Goal: Information Seeking & Learning: Learn about a topic

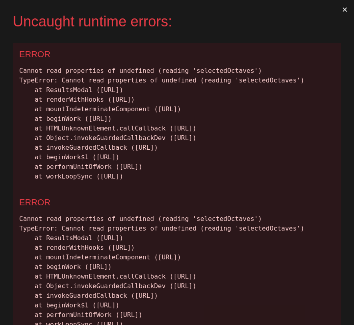
drag, startPoint x: 302, startPoint y: 215, endPoint x: 8, endPoint y: 54, distance: 335.2
click at [8, 54] on div "Uncaught runtime errors: × ERROR Cannot read properties of undefined (reading '…" at bounding box center [177, 162] width 354 height 325
copy div "ERROR Cannot read properties of undefined (reading 'selectedOctaves') TypeError…"
click at [346, 8] on button "×" at bounding box center [345, 9] width 18 height 19
drag, startPoint x: 304, startPoint y: 219, endPoint x: 18, endPoint y: 58, distance: 328.1
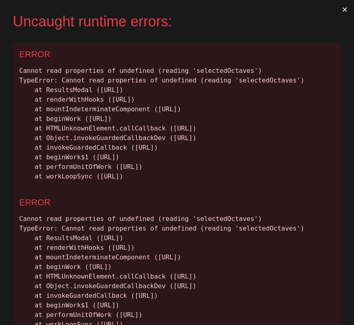
click at [18, 58] on div "ERROR Cannot read properties of undefined (reading 'selectedOctaves') TypeError…" at bounding box center [177, 117] width 328 height 148
copy div "ERROR Cannot read properties of undefined (reading 'selectedOctaves') TypeError…"
drag, startPoint x: 301, startPoint y: 216, endPoint x: 14, endPoint y: 74, distance: 320.3
click at [14, 73] on div "ERROR Cannot read properties of undefined (reading 'selectedOctaves') TypeError…" at bounding box center [177, 117] width 328 height 148
copy div "Cannot read properties of undefined (reading 'selectedOctaves') TypeError: Cann…"
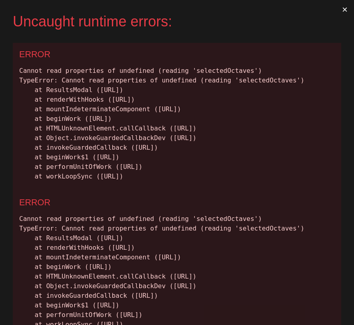
click at [345, 12] on button "×" at bounding box center [345, 9] width 18 height 19
